Goal: Transaction & Acquisition: Purchase product/service

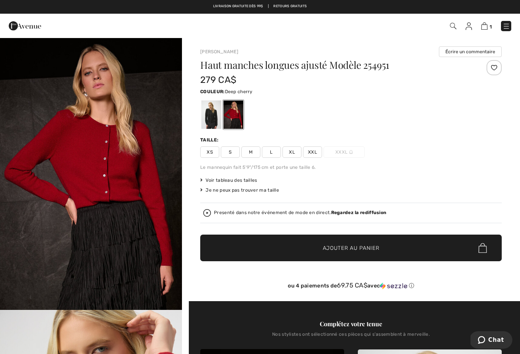
click at [233, 180] on span "Voir tableau des tailles" at bounding box center [228, 180] width 57 height 7
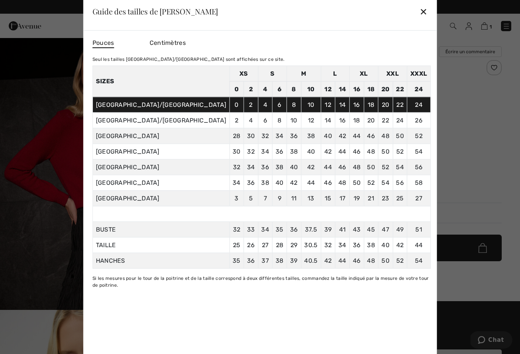
click at [419, 9] on div "✕" at bounding box center [423, 11] width 8 height 16
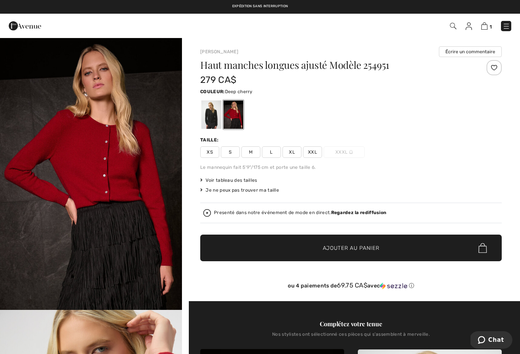
click at [296, 153] on span "XL" at bounding box center [291, 151] width 19 height 11
click at [375, 244] on span "Ajouter au panier" at bounding box center [351, 248] width 57 height 8
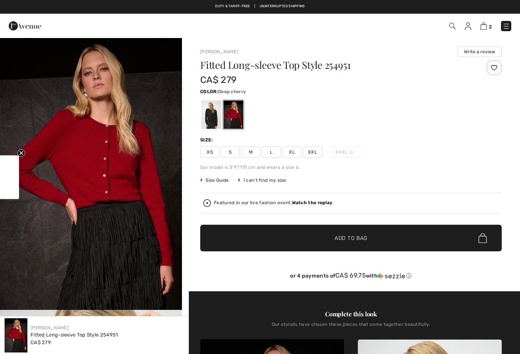
checkbox input "true"
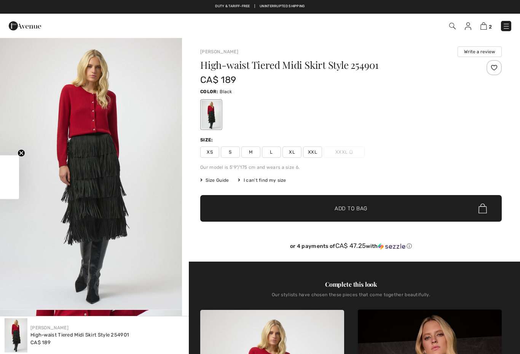
checkbox input "true"
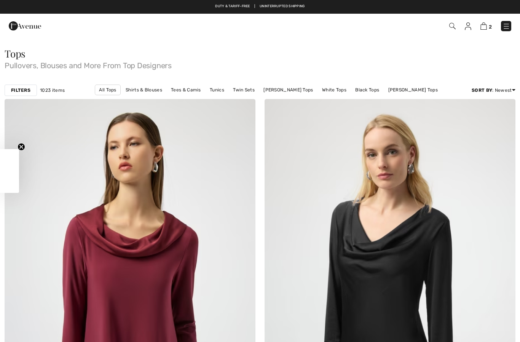
checkbox input "true"
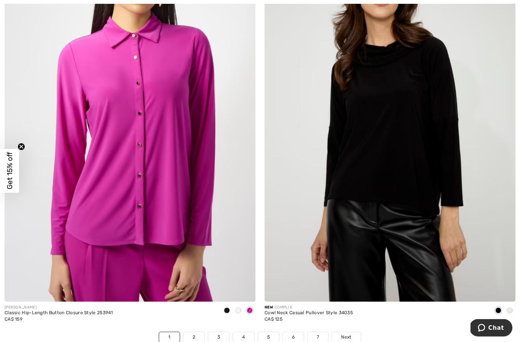
scroll to position [7382, 0]
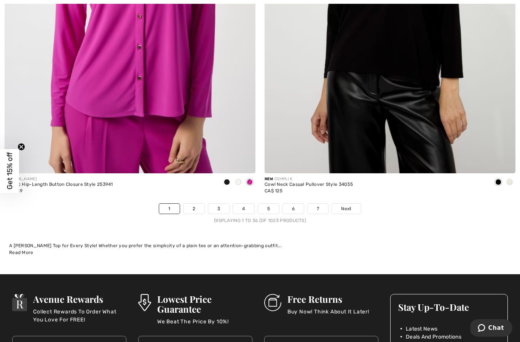
click at [356, 217] on div "Displaying 1 to 36 (of 1023 products)" at bounding box center [260, 220] width 520 height 7
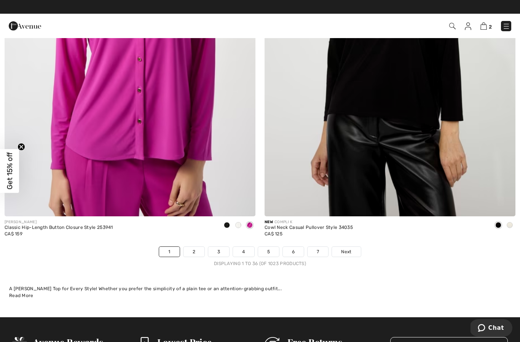
scroll to position [7339, 0]
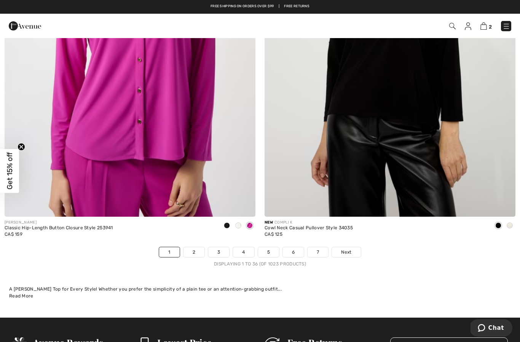
click at [333, 250] on link "Next" at bounding box center [346, 252] width 29 height 10
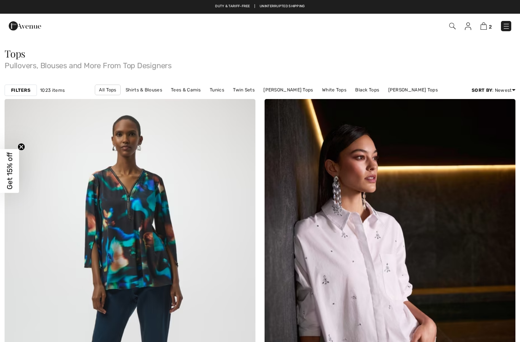
checkbox input "true"
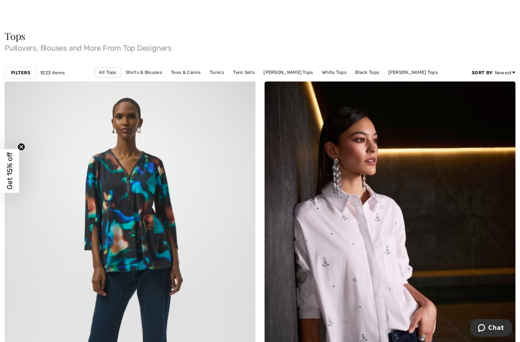
scroll to position [27, 0]
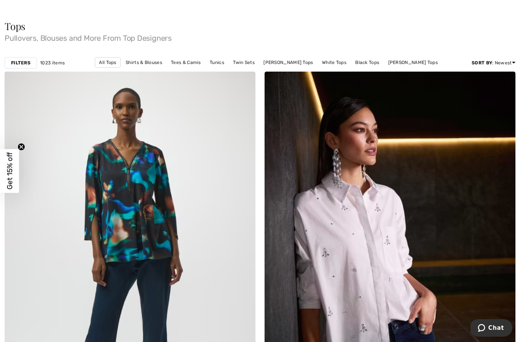
click at [41, 215] on img at bounding box center [130, 260] width 251 height 376
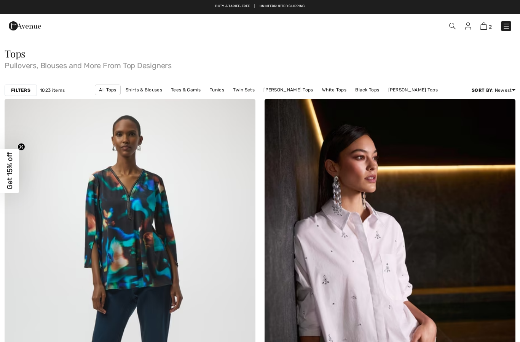
checkbox input "true"
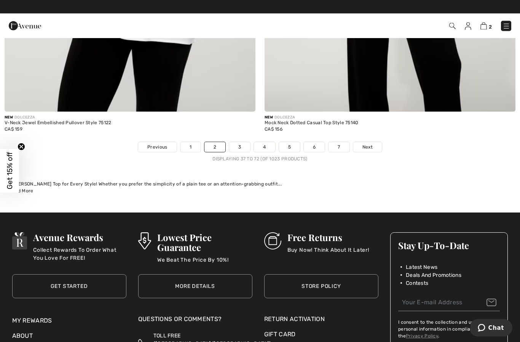
scroll to position [7444, 0]
click at [364, 146] on link "Next" at bounding box center [367, 147] width 29 height 10
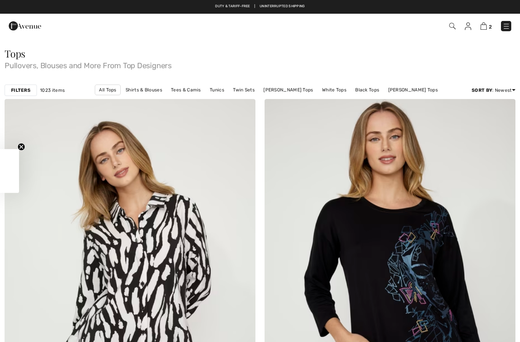
checkbox input "true"
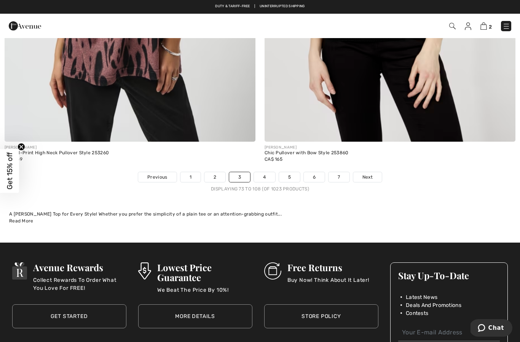
scroll to position [7410, 0]
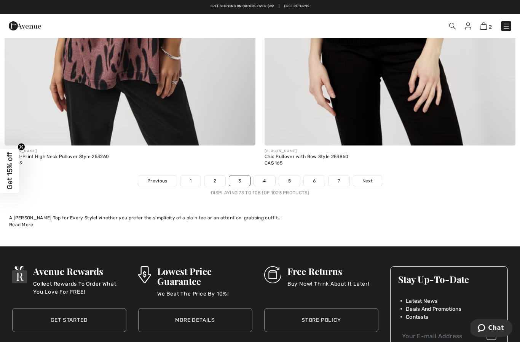
click at [373, 176] on link "Next" at bounding box center [367, 181] width 29 height 10
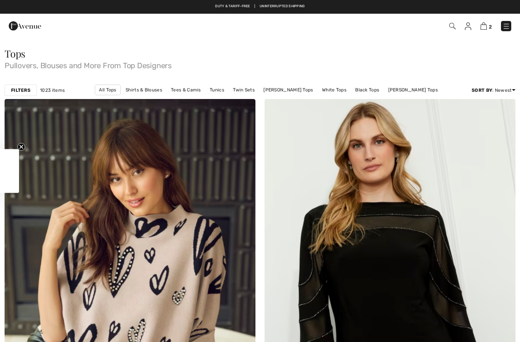
checkbox input "true"
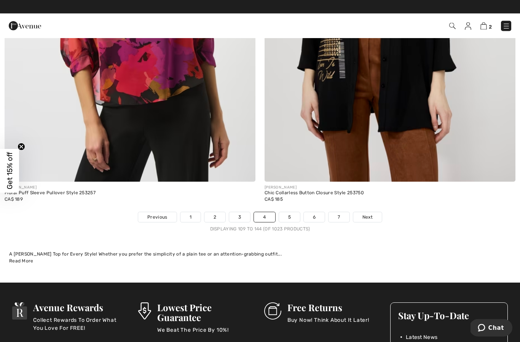
scroll to position [7374, 0]
click at [372, 215] on link "Next" at bounding box center [367, 217] width 29 height 10
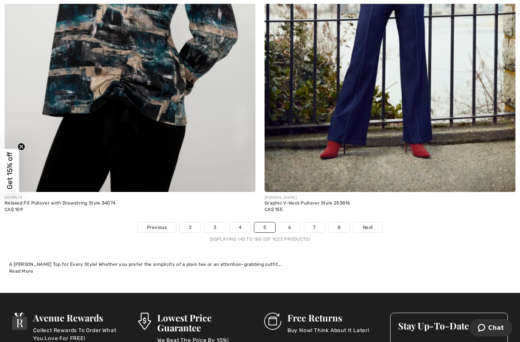
scroll to position [7363, 0]
click at [375, 222] on link "Next" at bounding box center [367, 227] width 29 height 10
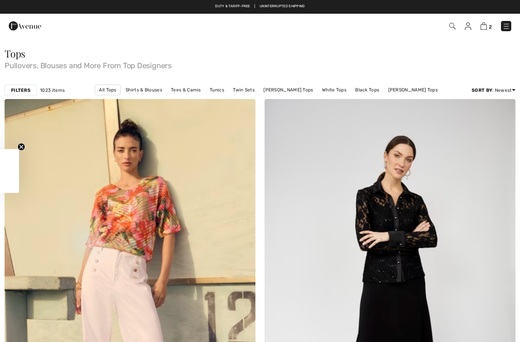
checkbox input "true"
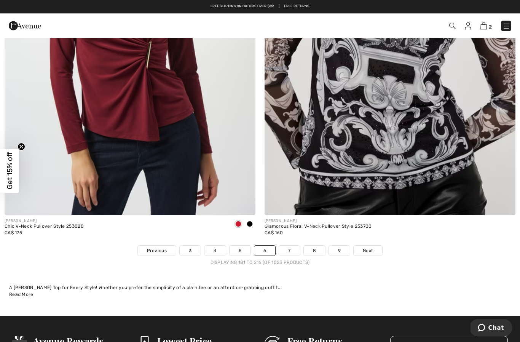
scroll to position [7340, 0]
click at [373, 247] on span "Next" at bounding box center [368, 250] width 10 height 7
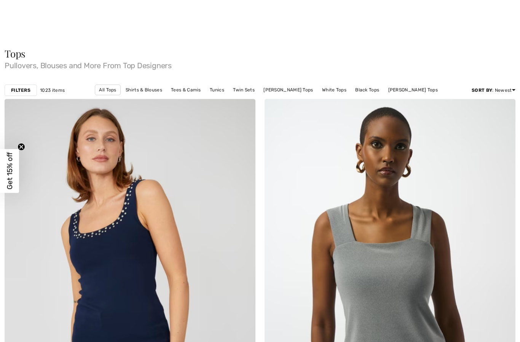
checkbox input "true"
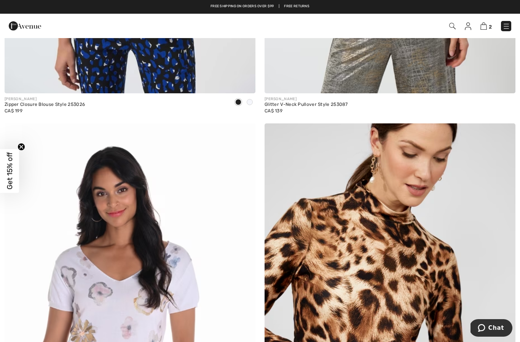
scroll to position [3707, 0]
